Goal: Find specific page/section: Find specific page/section

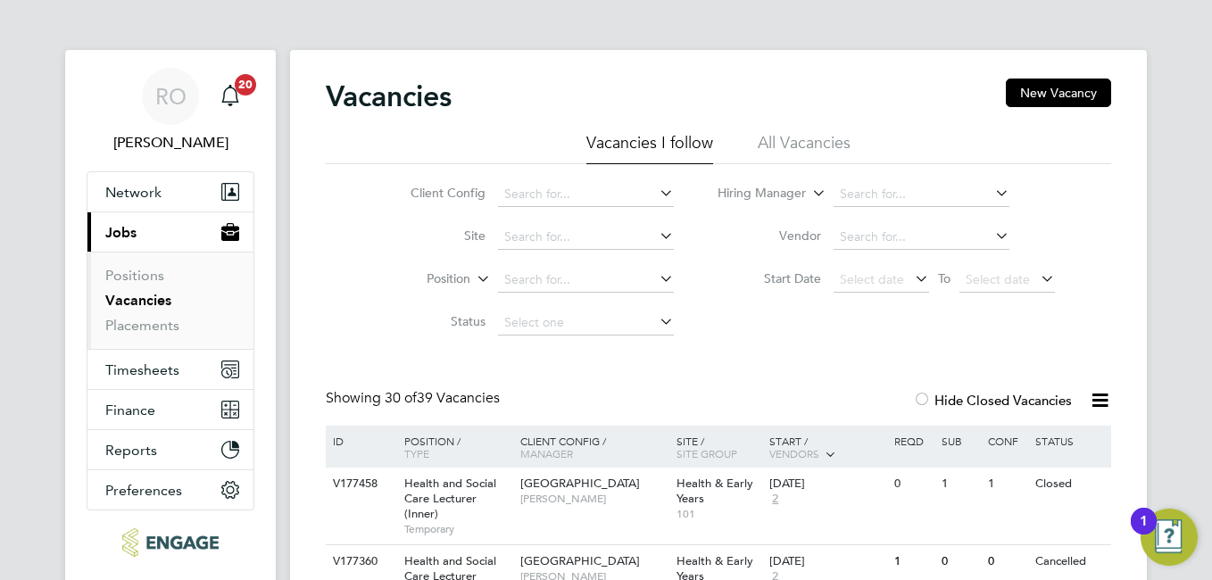
click at [927, 398] on div at bounding box center [922, 402] width 18 height 18
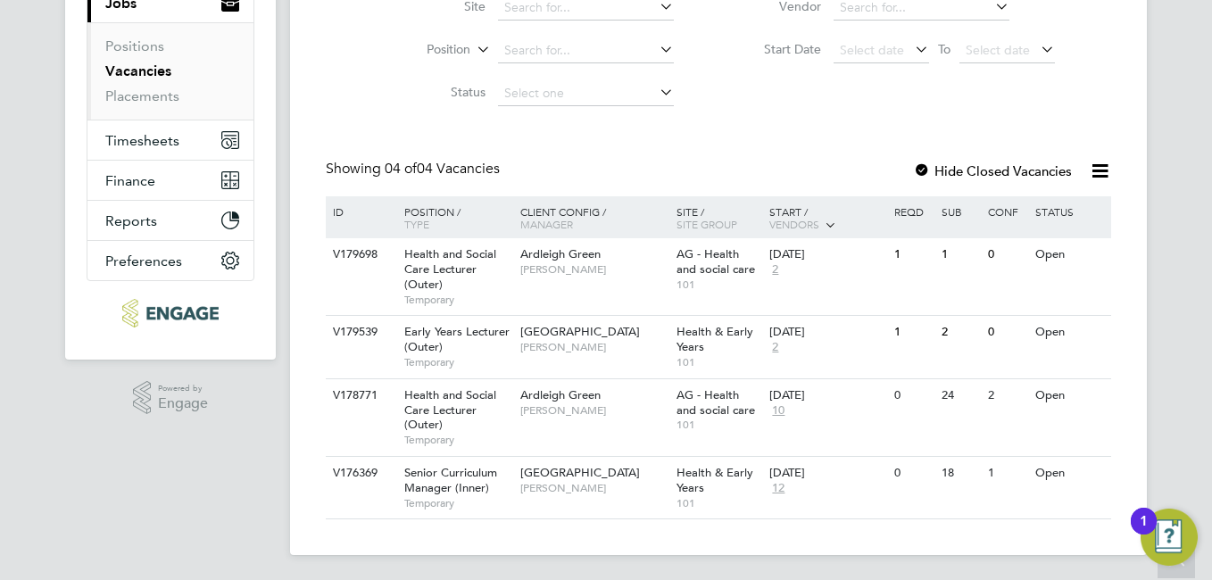
scroll to position [233, 0]
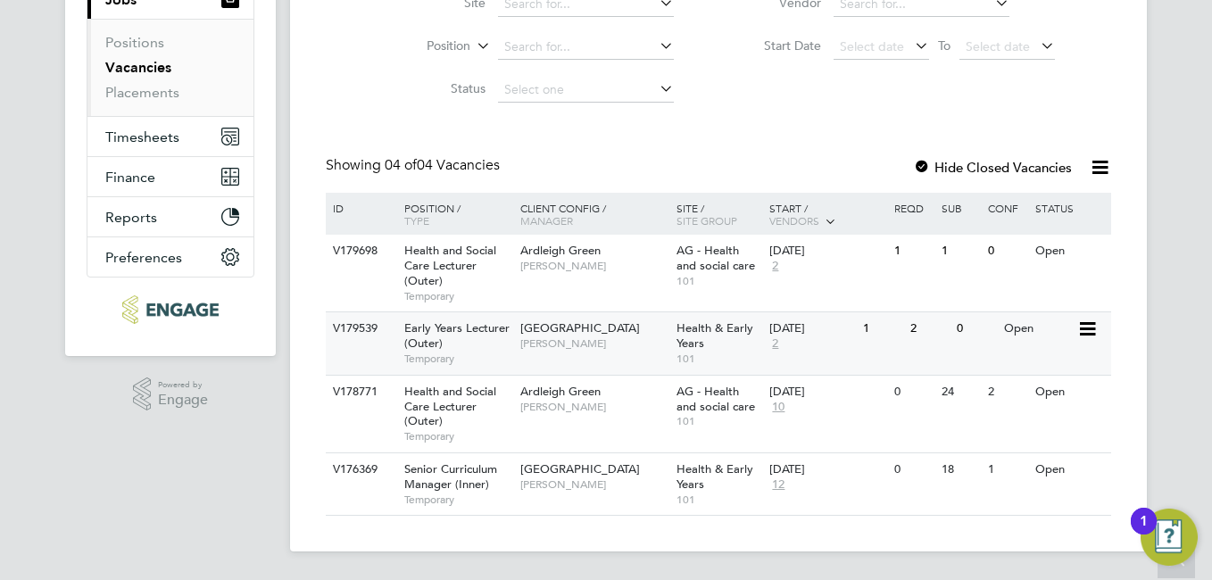
click at [595, 334] on span "[GEOGRAPHIC_DATA]" at bounding box center [580, 327] width 120 height 15
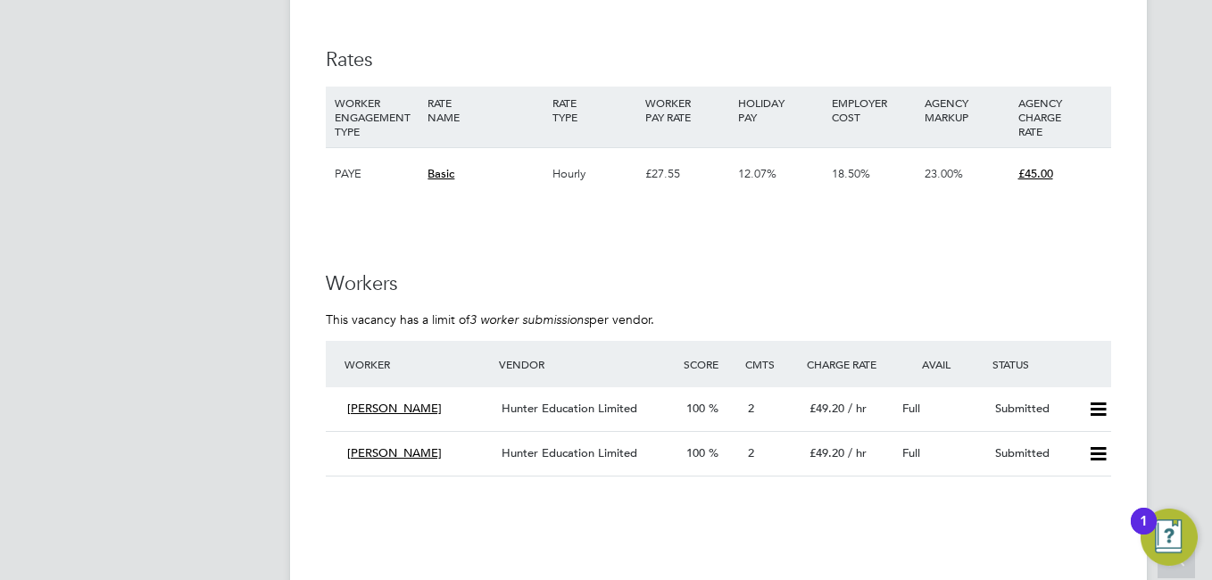
scroll to position [2927, 0]
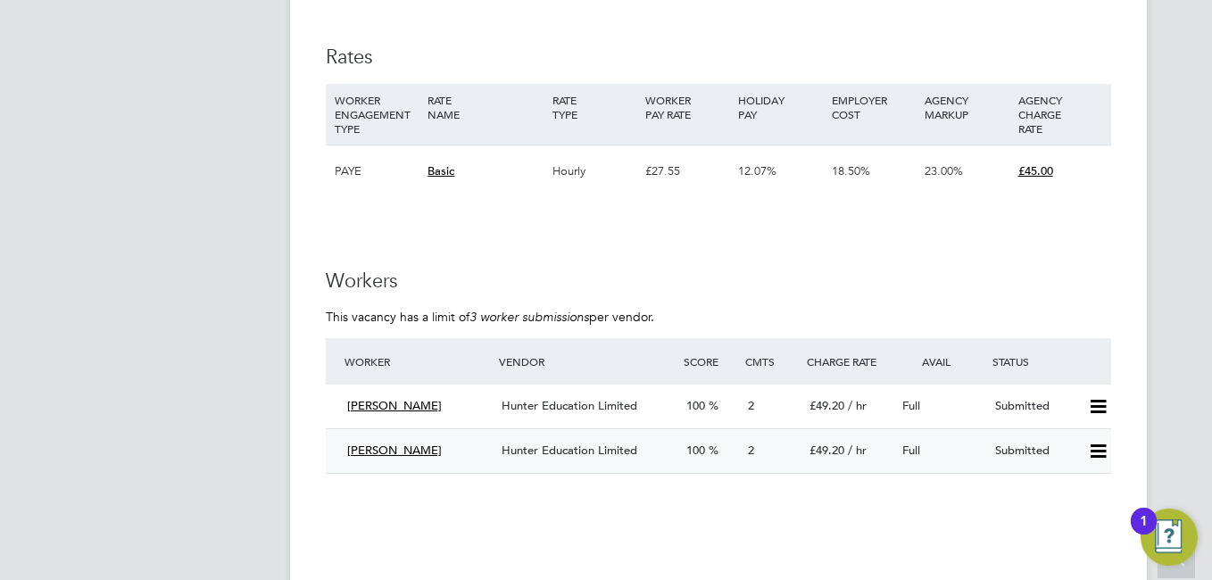
click at [1098, 454] on icon at bounding box center [1098, 451] width 22 height 14
click at [1063, 489] on li "Offer" at bounding box center [1074, 488] width 62 height 25
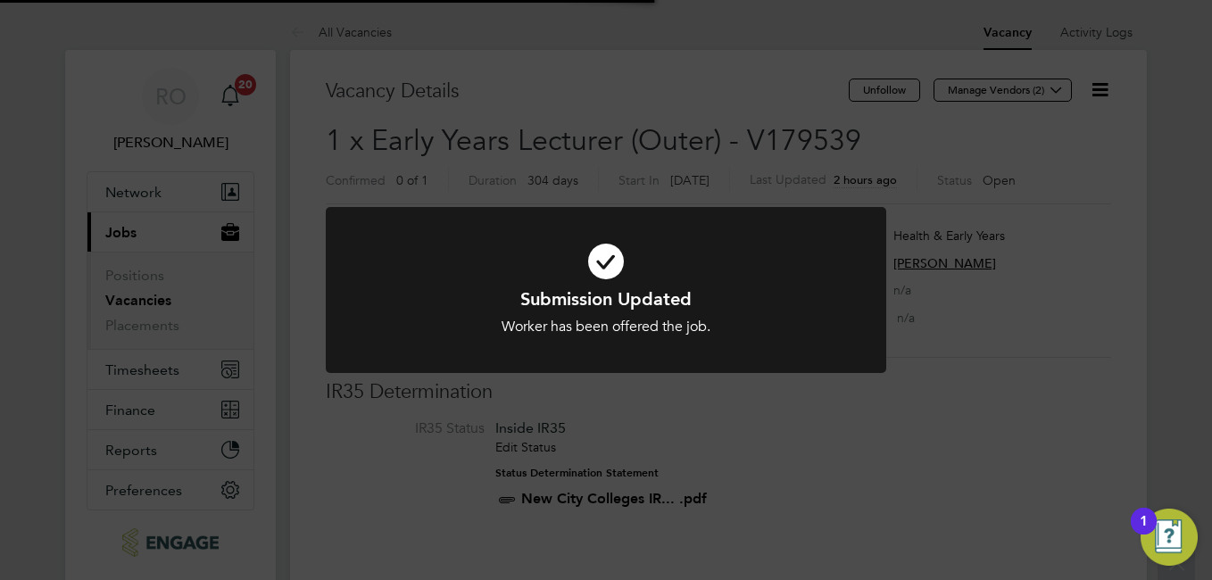
scroll to position [53, 125]
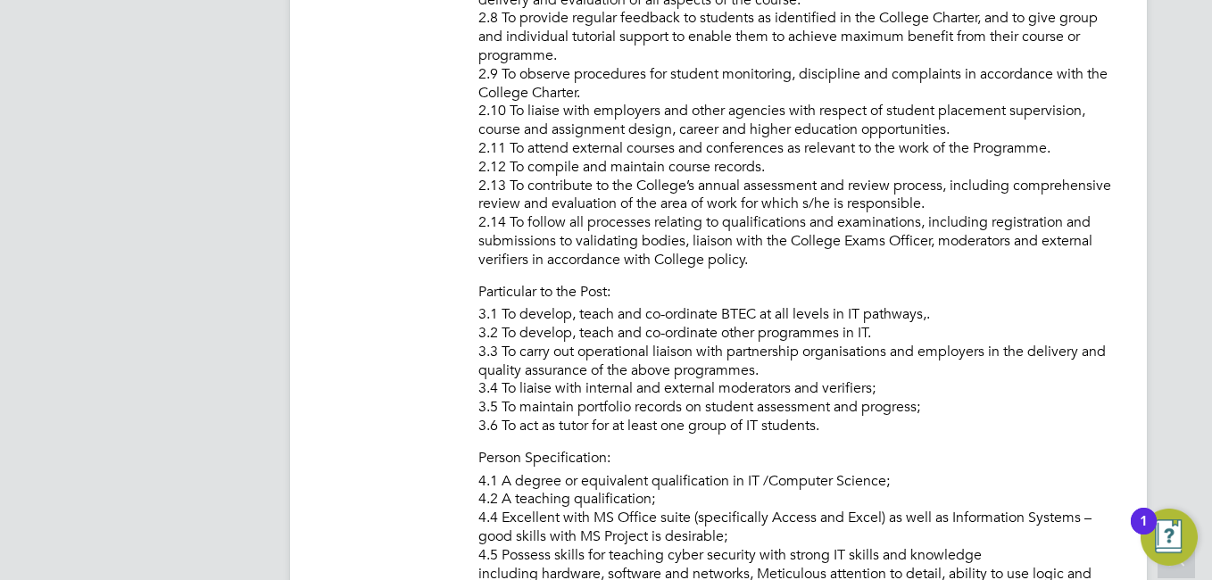
scroll to position [1428, 0]
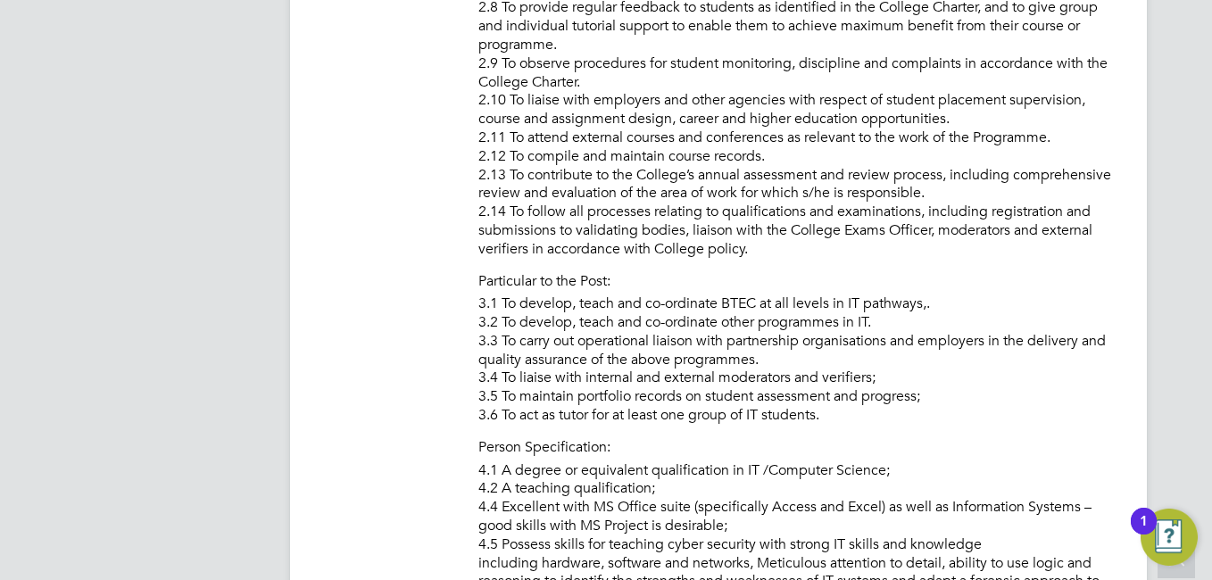
click at [1186, 576] on icon at bounding box center [1176, 562] width 31 height 41
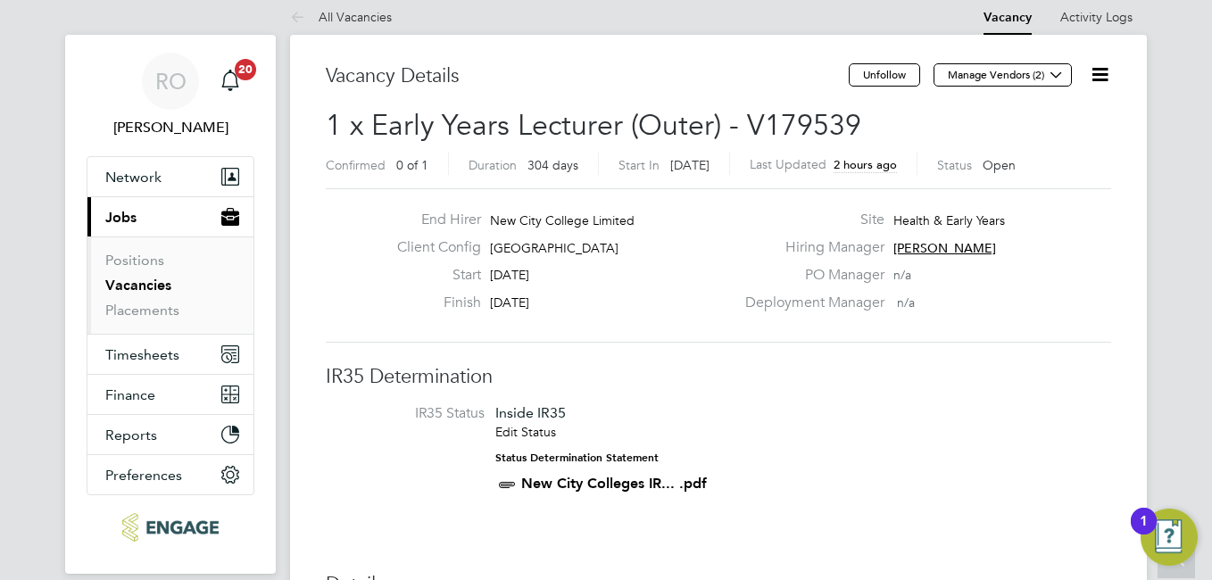
scroll to position [0, 0]
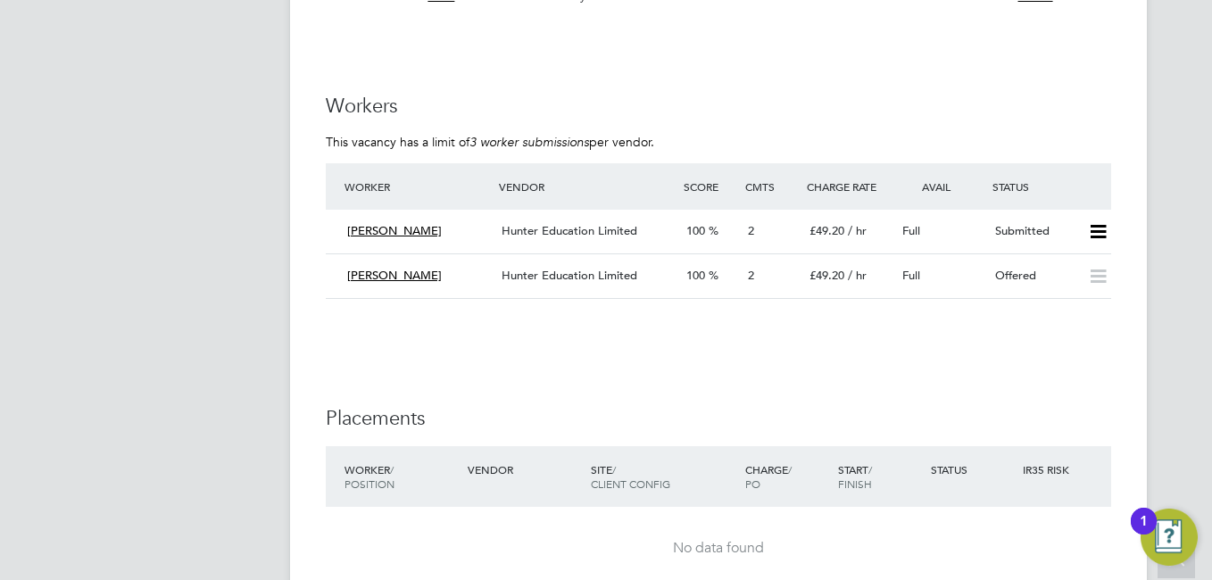
scroll to position [3105, 0]
